Goal: Task Accomplishment & Management: Manage account settings

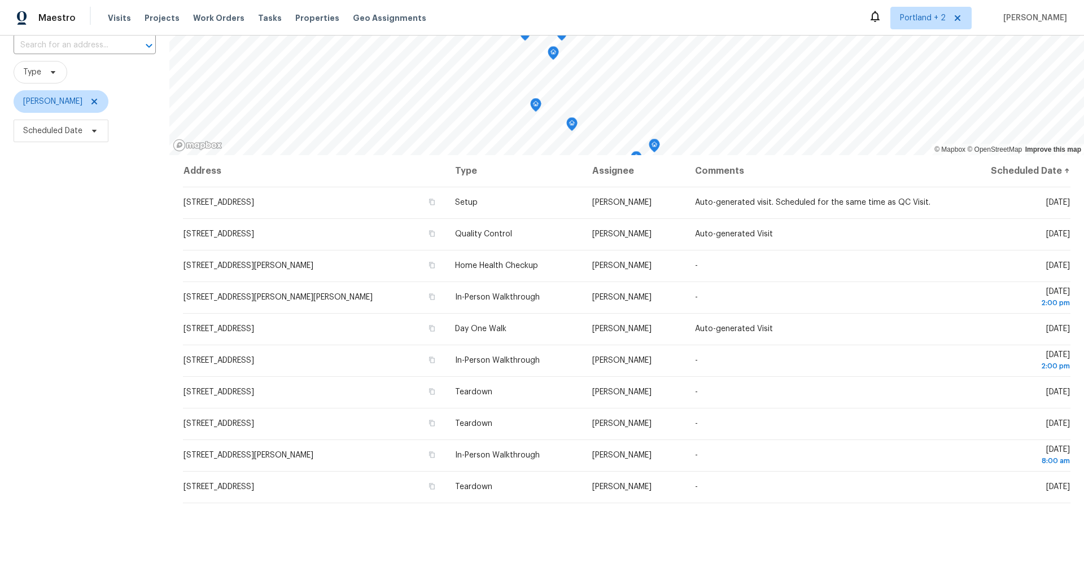
scroll to position [82, 0]
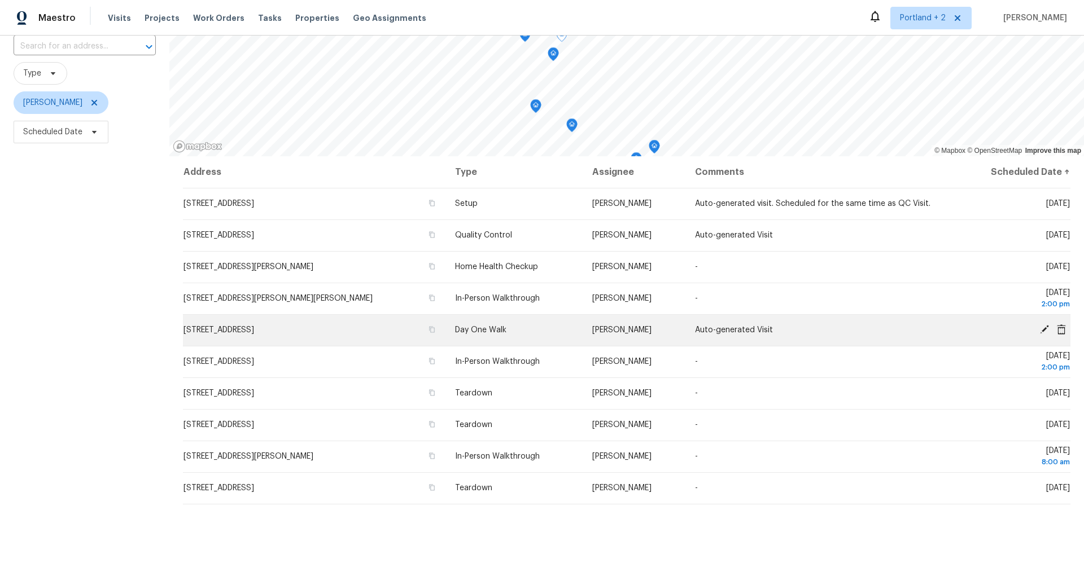
click at [1043, 331] on icon at bounding box center [1044, 329] width 9 height 9
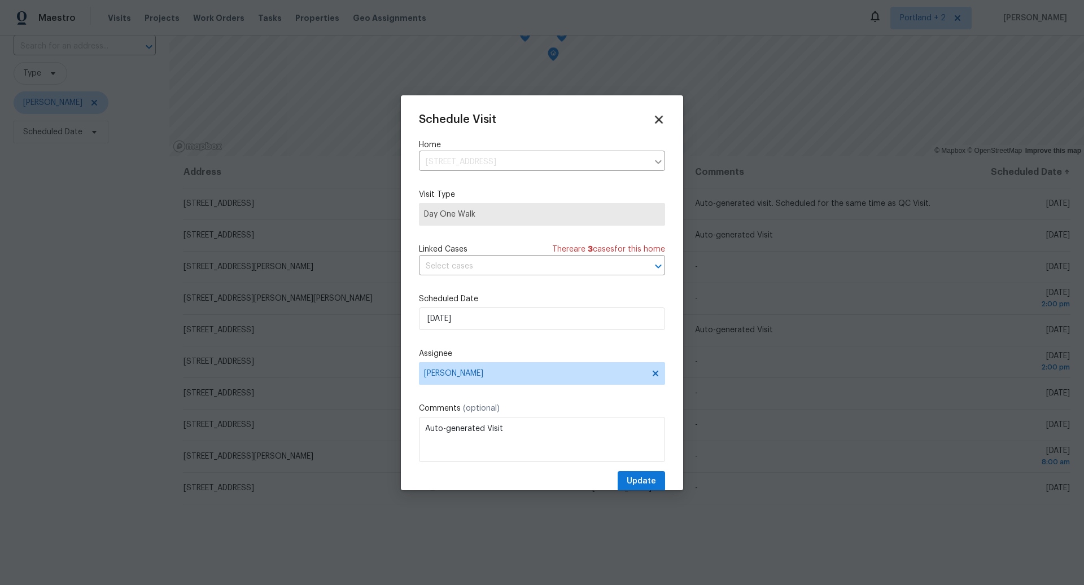
click at [656, 120] on icon at bounding box center [658, 119] width 13 height 13
